Goal: Task Accomplishment & Management: Complete application form

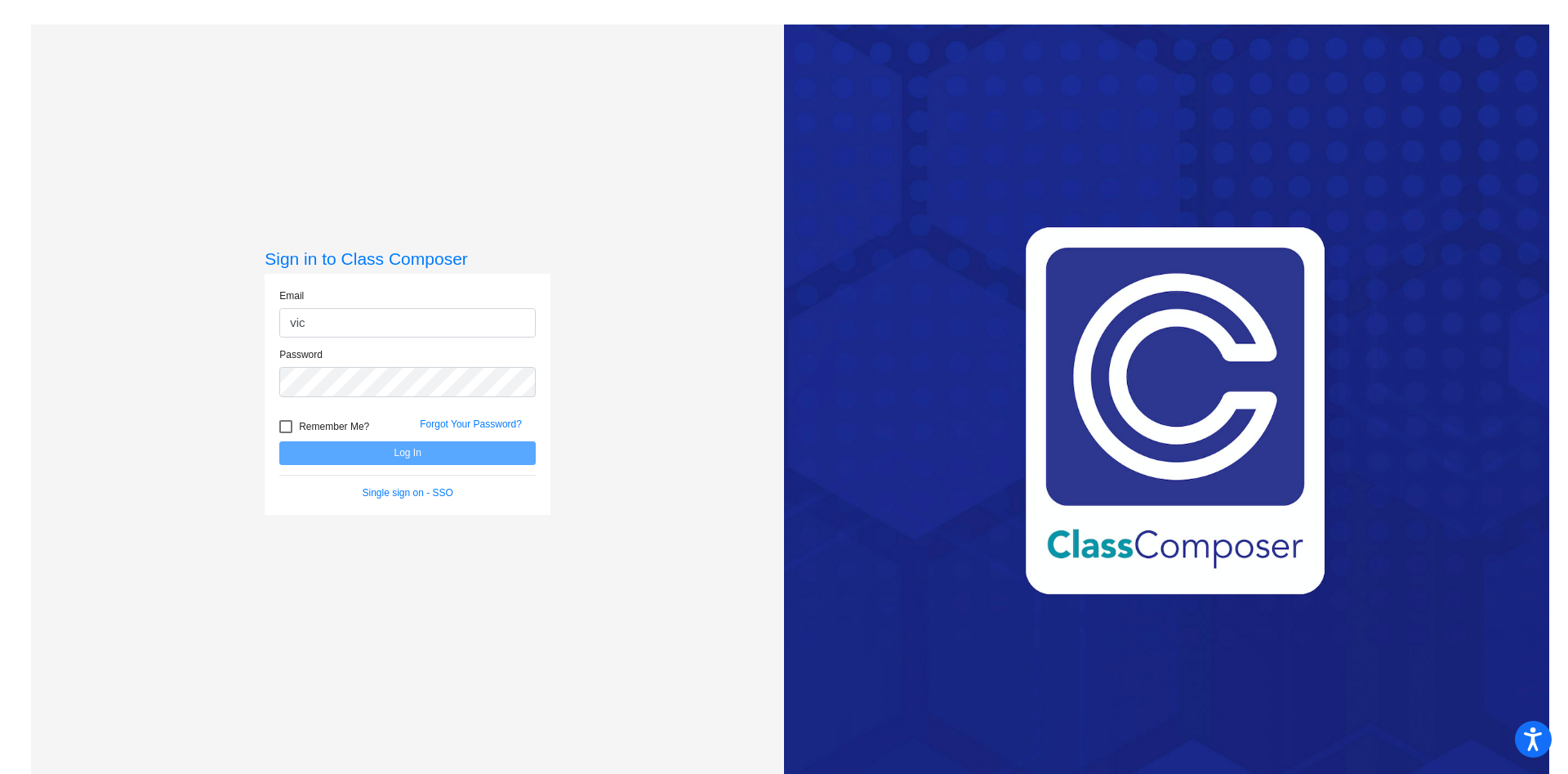
type input "[PERSON_NAME][EMAIL_ADDRESS][PERSON_NAME][PERSON_NAME][DOMAIN_NAME]"
click at [279, 442] on button "Log In" at bounding box center [407, 453] width 257 height 24
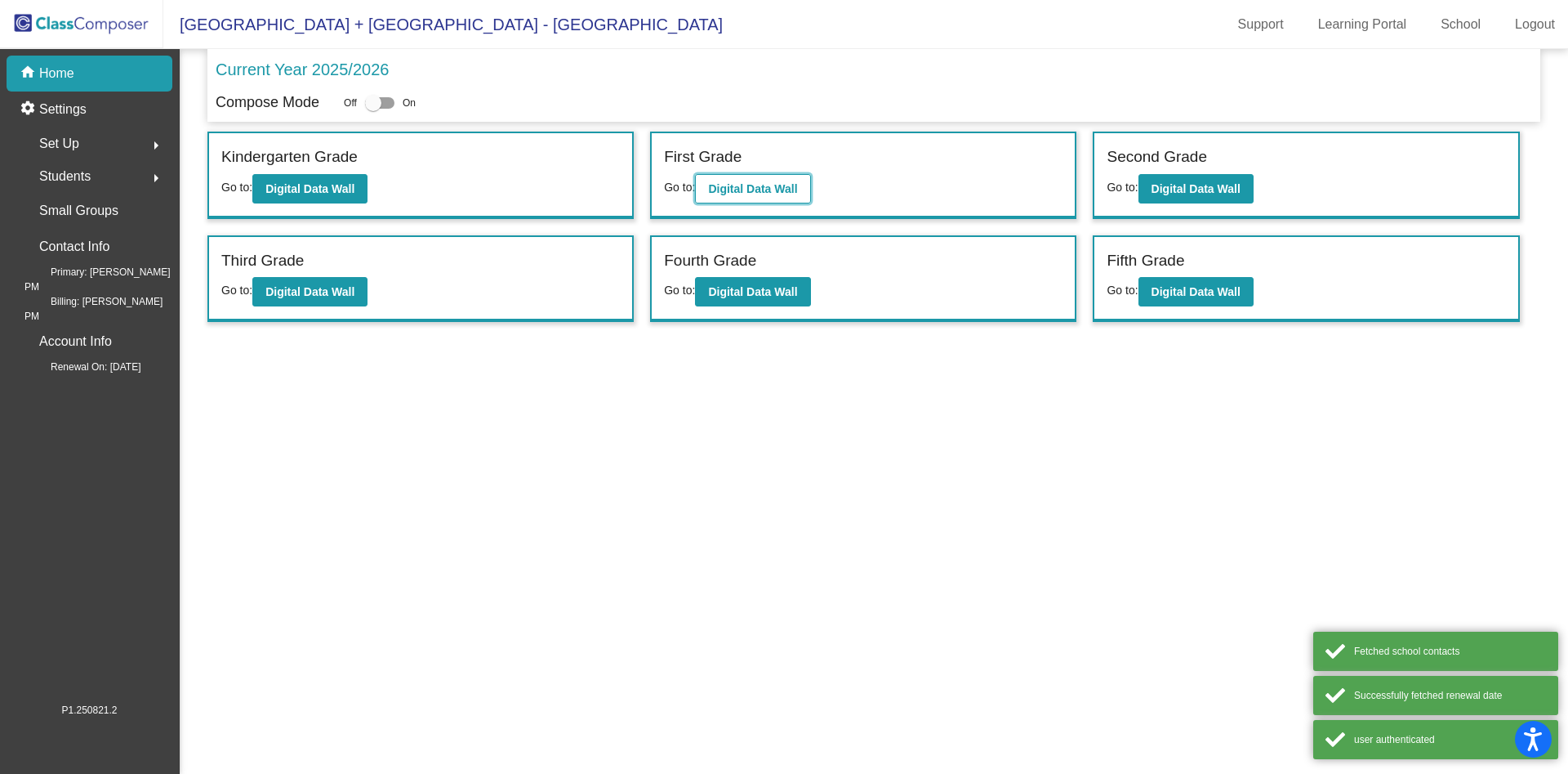
click at [716, 183] on b "Digital Data Wall" at bounding box center [752, 188] width 89 height 13
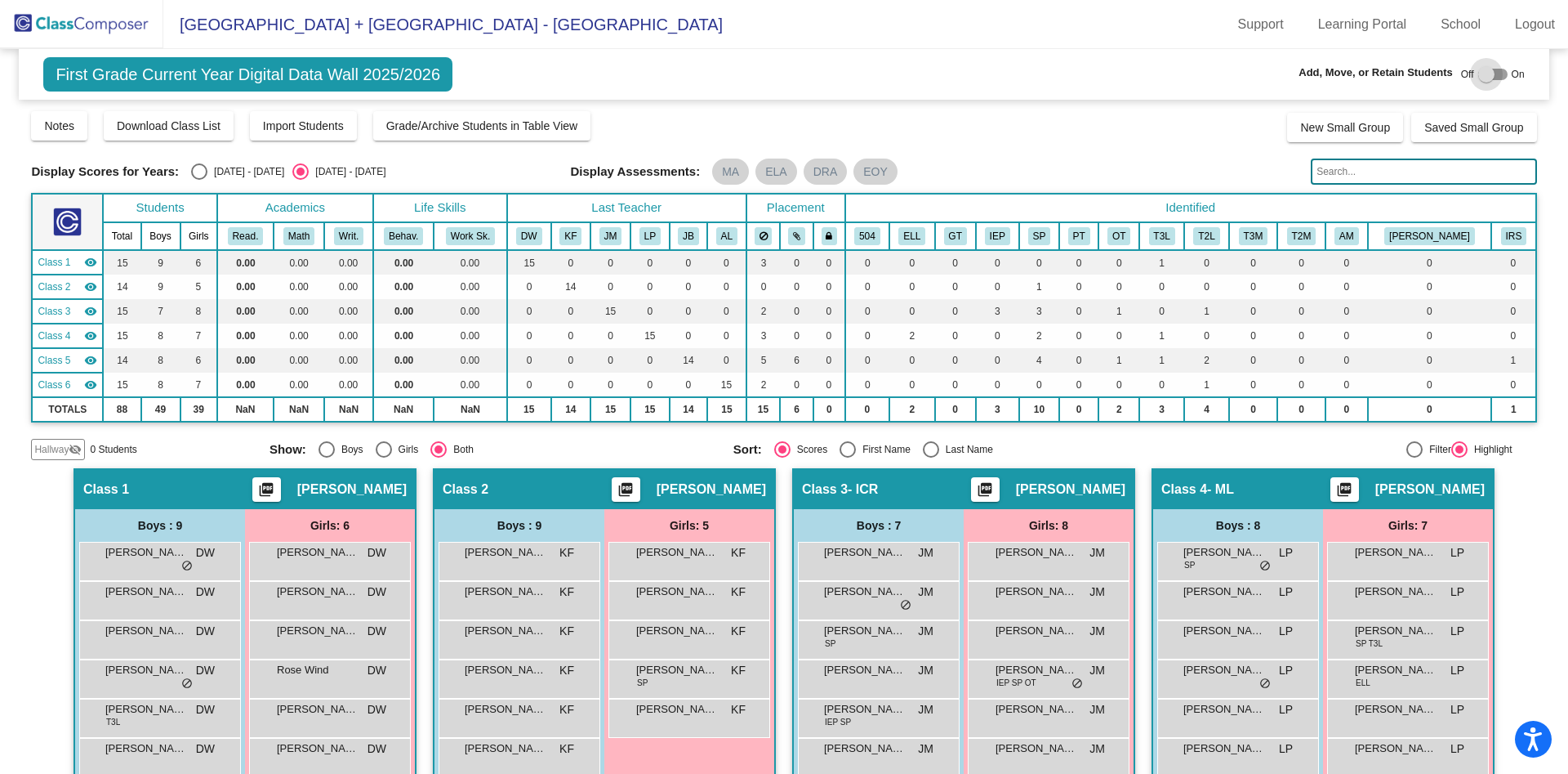
click at [1491, 70] on div at bounding box center [1493, 75] width 29 height 12
checkbox input "true"
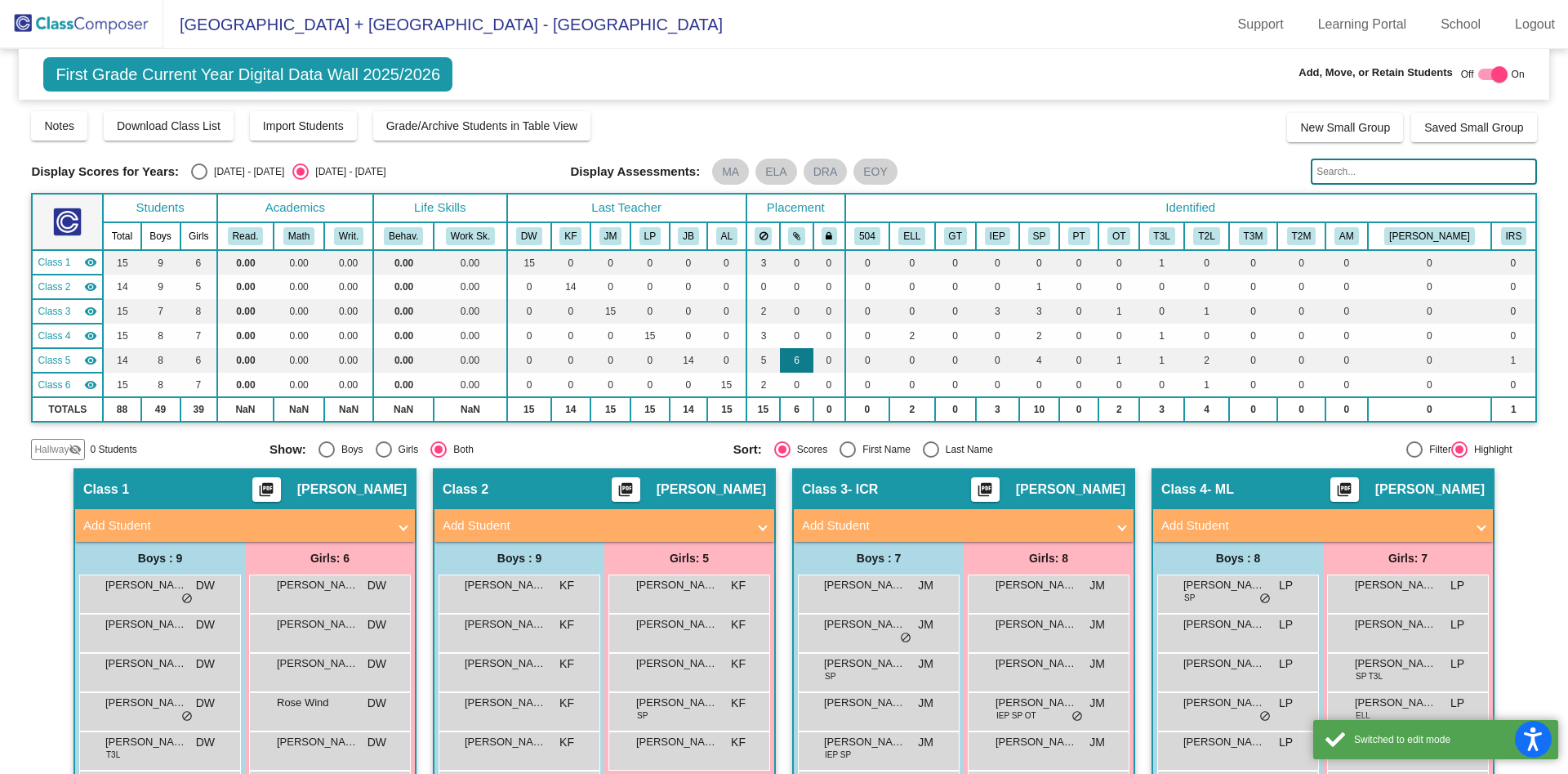
scroll to position [626, 0]
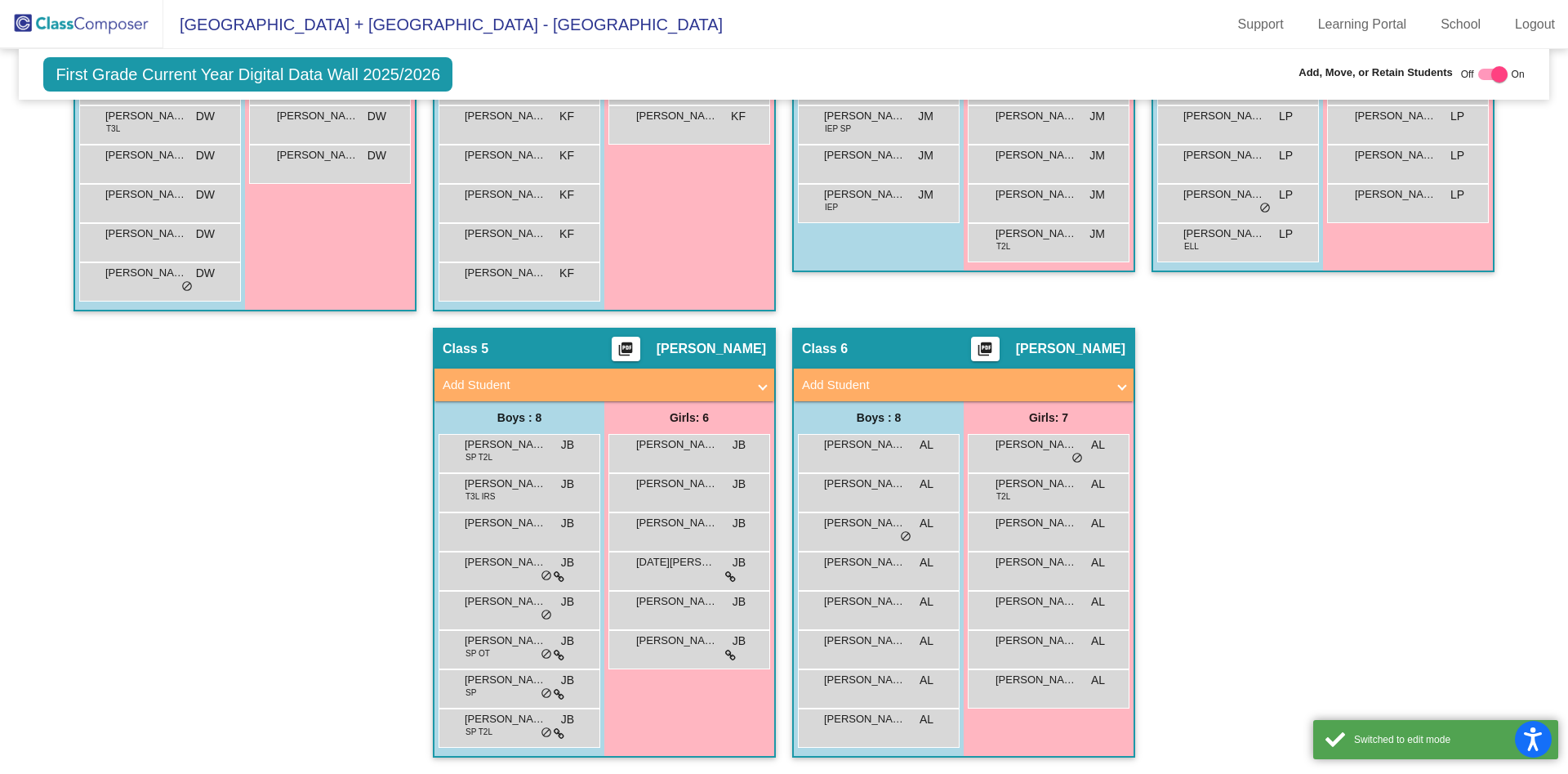
click at [671, 393] on mat-panel-title "Add Student" at bounding box center [594, 385] width 304 height 19
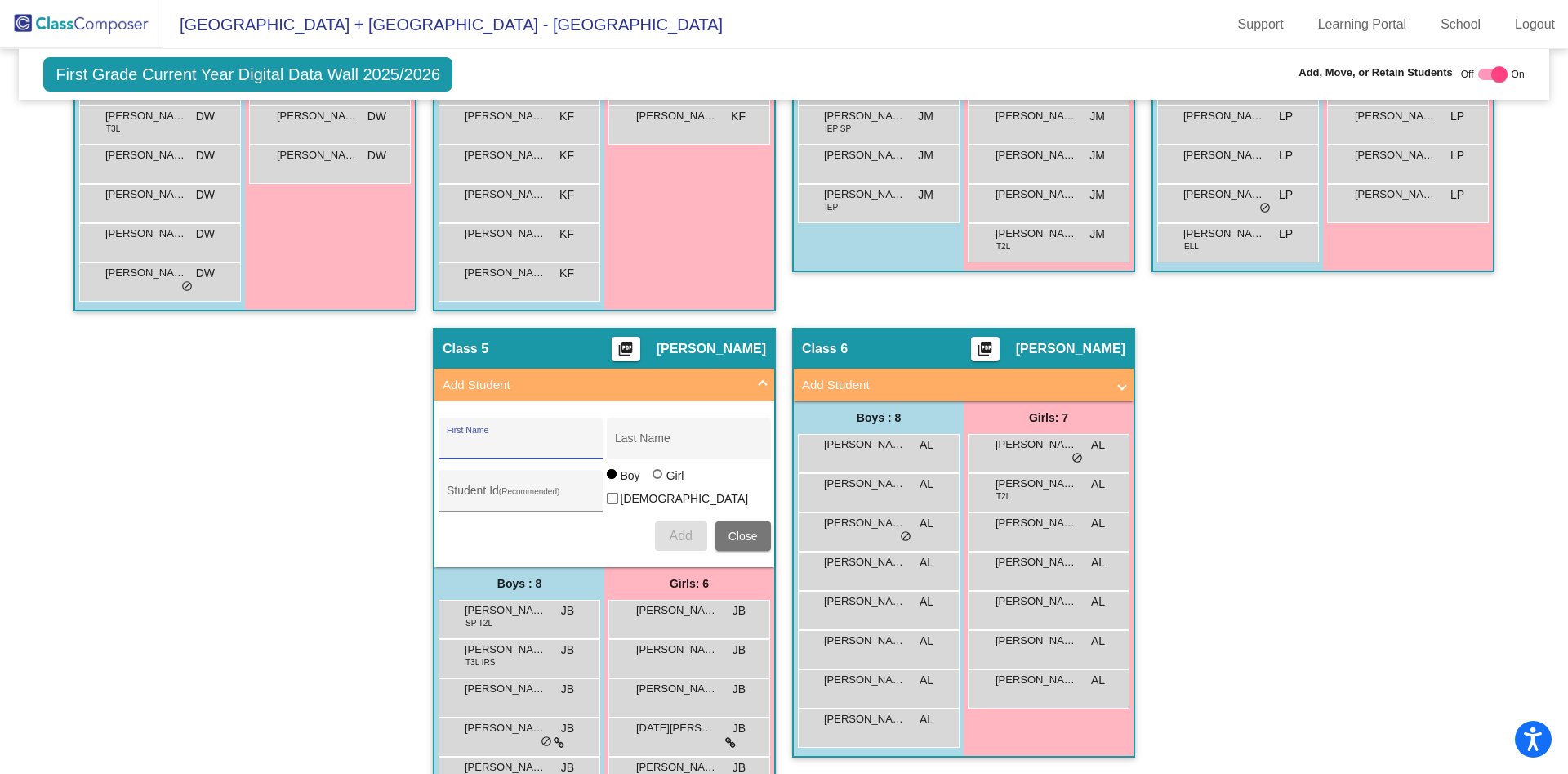
click at [558, 448] on input "First Name" at bounding box center [521, 444] width 147 height 13
type input "[PERSON_NAME]"
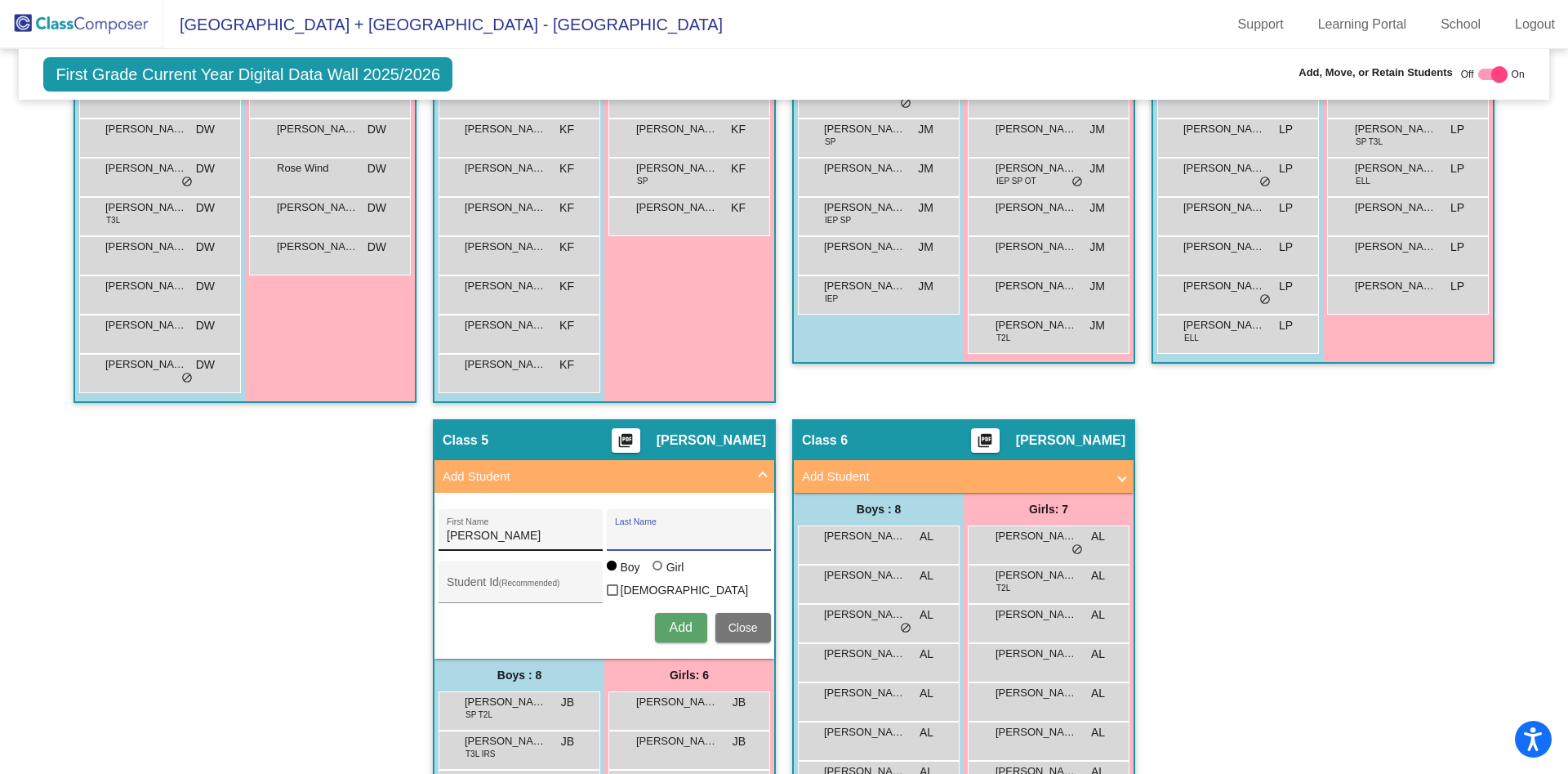
scroll to position [563, 0]
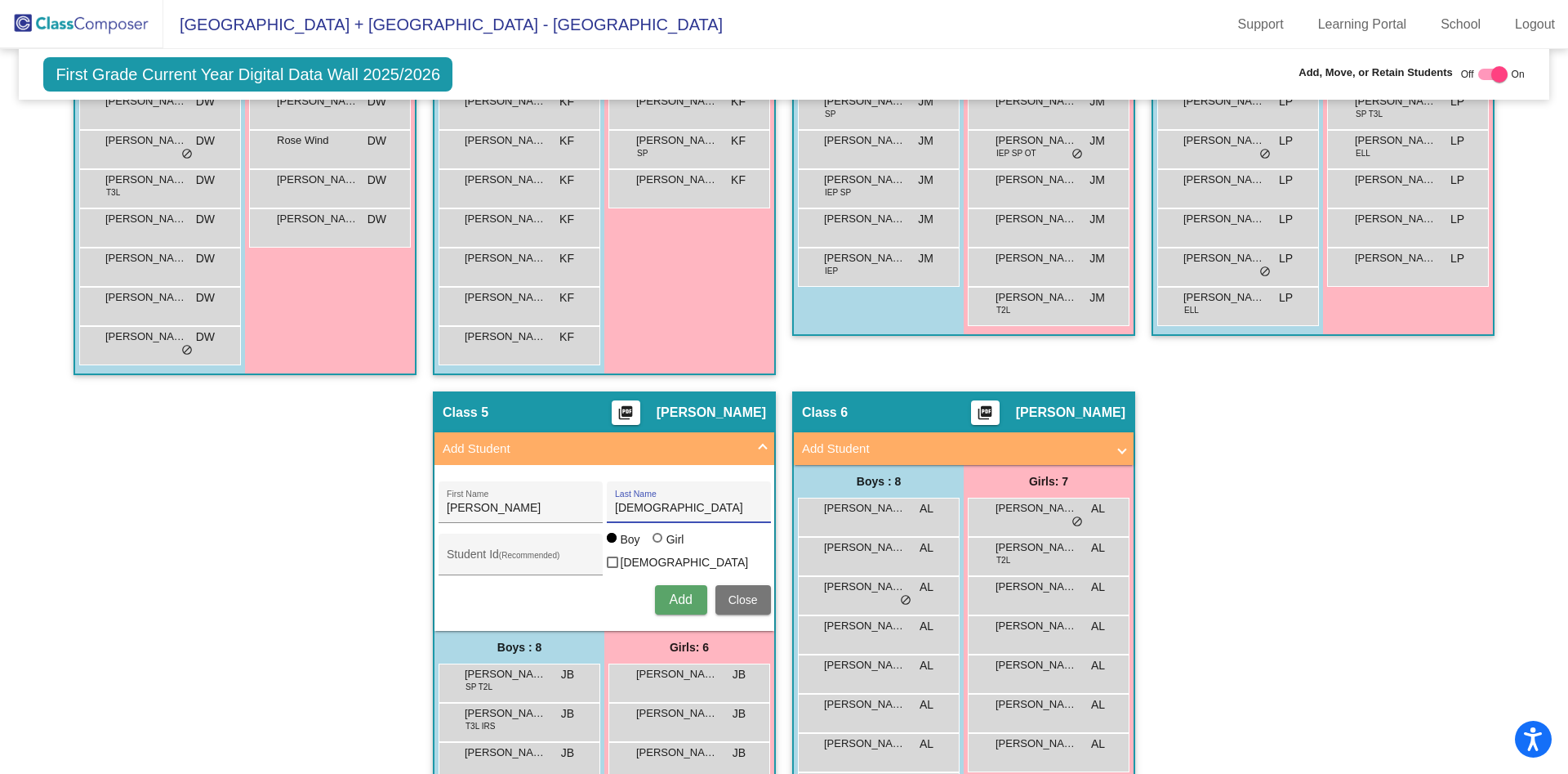
type input "[DEMOGRAPHIC_DATA]"
click at [534, 565] on div "Student Id (Recommended)" at bounding box center [521, 559] width 147 height 33
paste input "99409"
type input "99409"
click at [669, 592] on span "Add" at bounding box center [680, 599] width 23 height 14
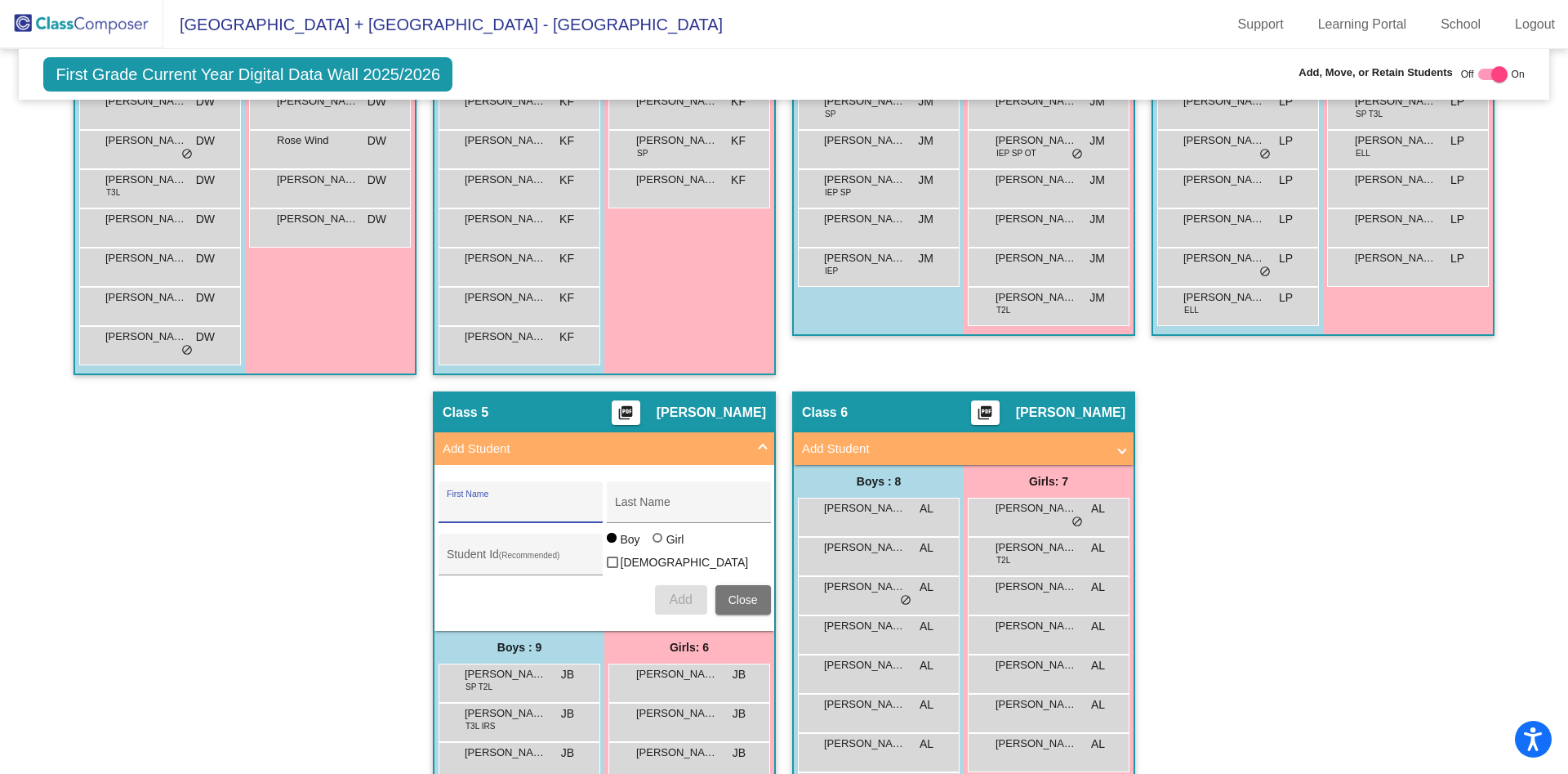
click at [736, 601] on span "Close" at bounding box center [743, 599] width 29 height 13
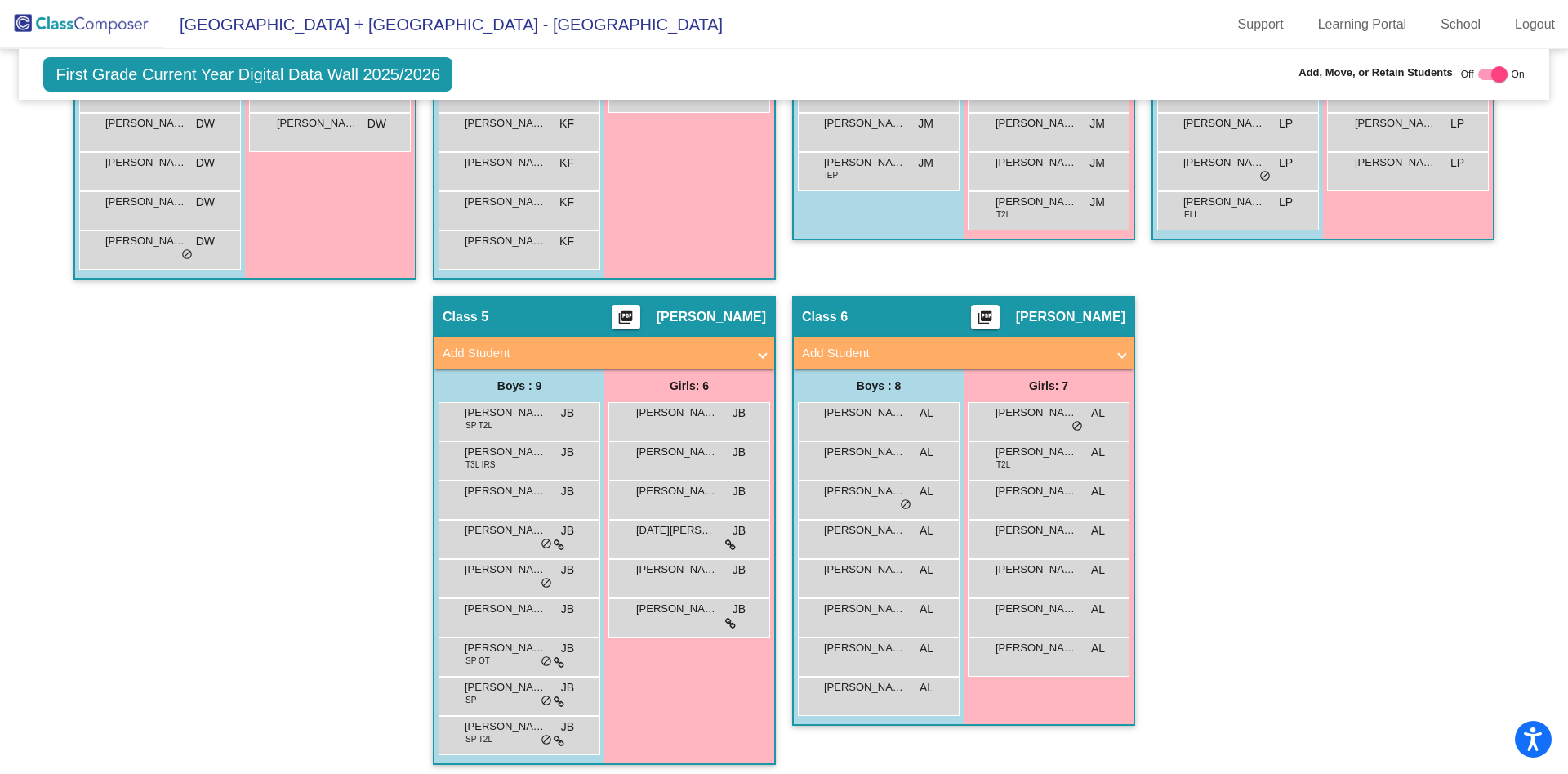
scroll to position [665, 0]
